Goal: Navigation & Orientation: Find specific page/section

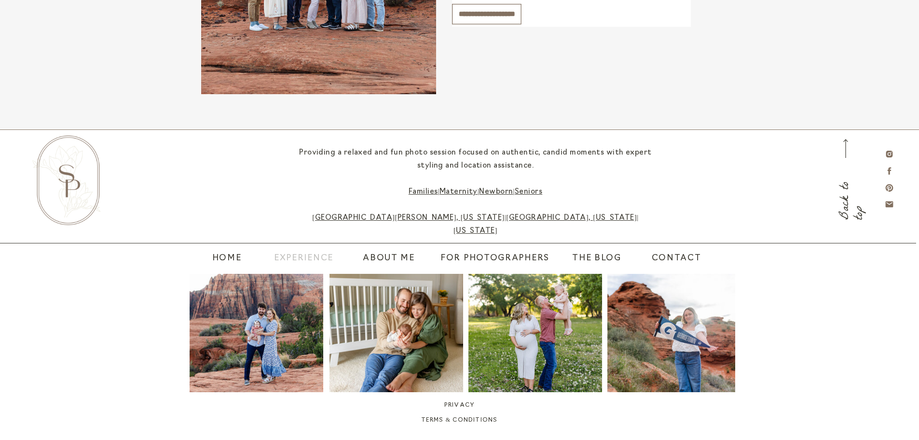
scroll to position [4658, 0]
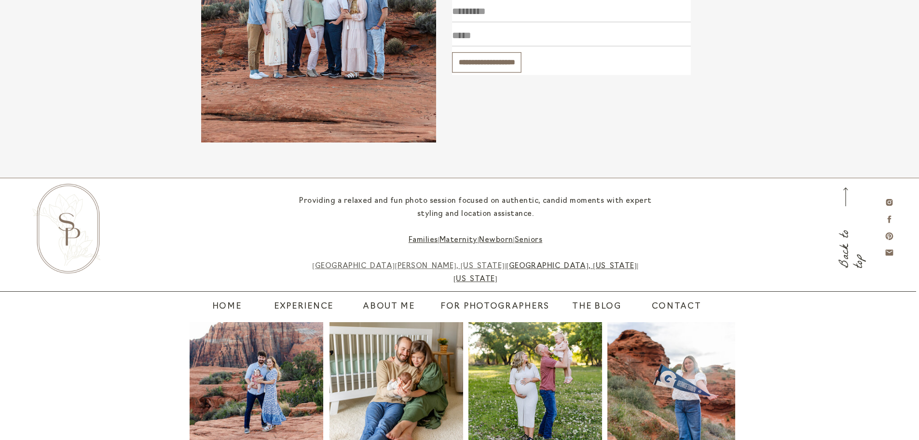
click at [431, 263] on link "[GEOGRAPHIC_DATA][PERSON_NAME], [US_STATE]" at bounding box center [408, 265] width 192 height 7
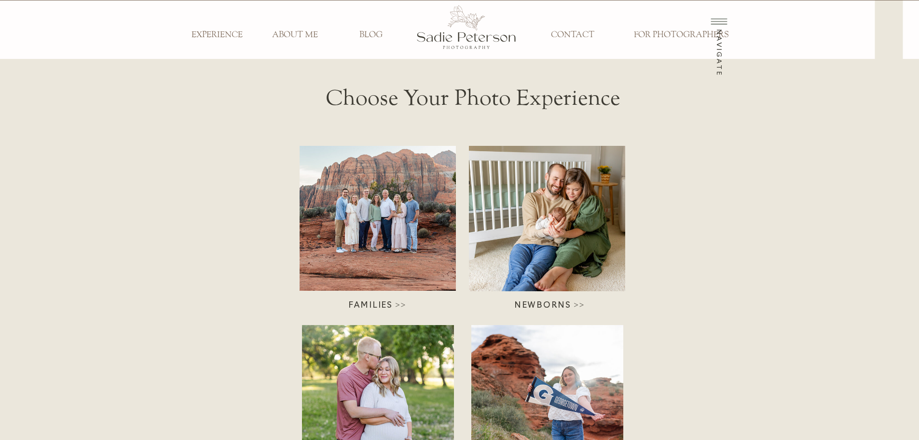
click at [657, 39] on h3 "FOR PHOTOGRAPHERS" at bounding box center [681, 35] width 109 height 11
click at [707, 29] on icon at bounding box center [719, 21] width 24 height 27
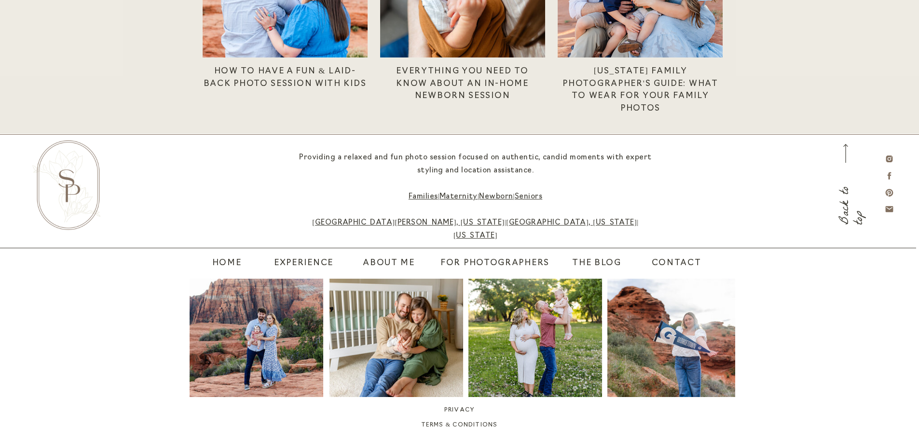
scroll to position [1768, 0]
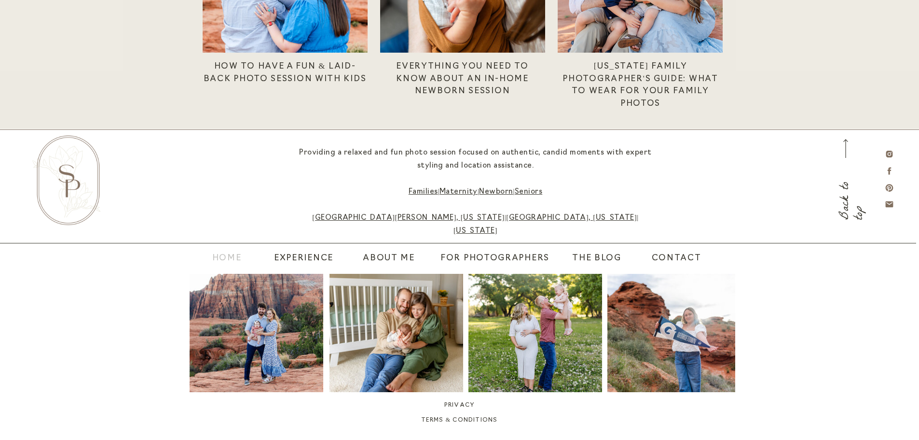
click at [214, 255] on nav "home" at bounding box center [224, 259] width 24 height 14
